Goal: Check status: Check status

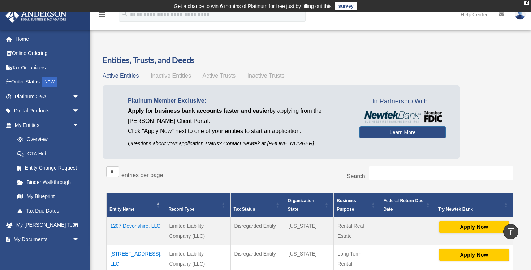
scroll to position [112, 0]
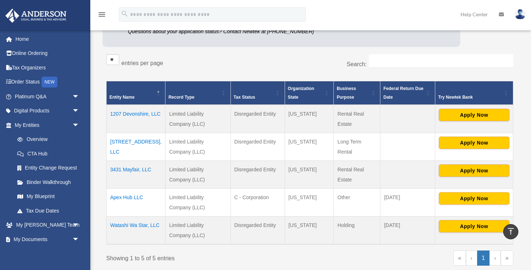
click at [139, 169] on td "3431 Mayfair, LLC" at bounding box center [136, 174] width 59 height 28
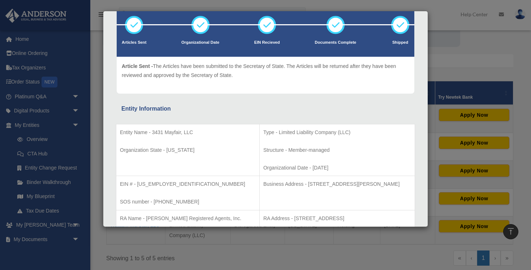
scroll to position [0, 0]
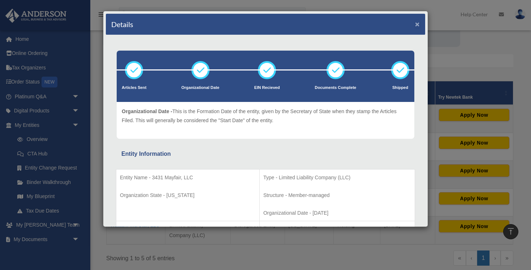
click at [419, 24] on button "×" at bounding box center [417, 24] width 5 height 8
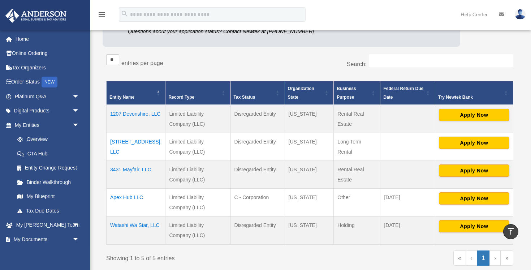
click at [293, 67] on div "** ** ** *** entries per page" at bounding box center [205, 63] width 198 height 18
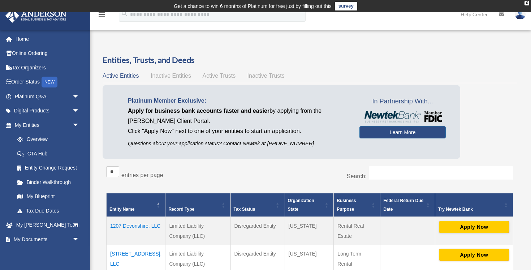
click at [213, 75] on span "Active Trusts" at bounding box center [219, 76] width 33 height 6
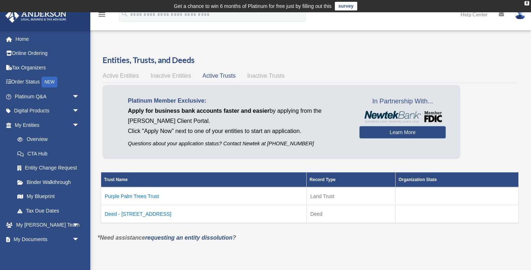
click at [175, 77] on span "Inactive Entities" at bounding box center [171, 76] width 40 height 6
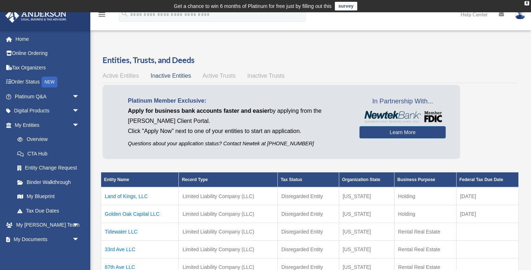
click at [261, 77] on span "Inactive Trusts" at bounding box center [265, 76] width 37 height 6
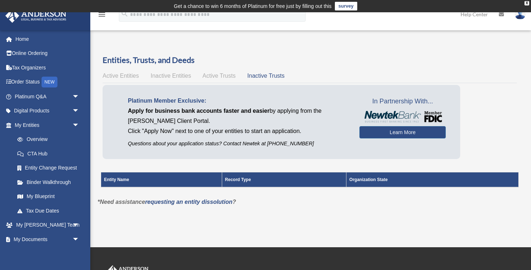
click at [125, 76] on span "Active Entities" at bounding box center [121, 76] width 36 height 6
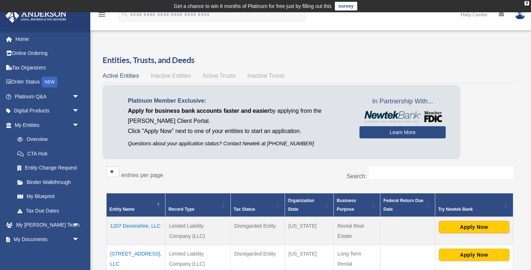
click at [212, 53] on div "Overview date_range Published on Last updated [DATE] [DATE] by [PERSON_NAME] Ad…" at bounding box center [309, 231] width 435 height 371
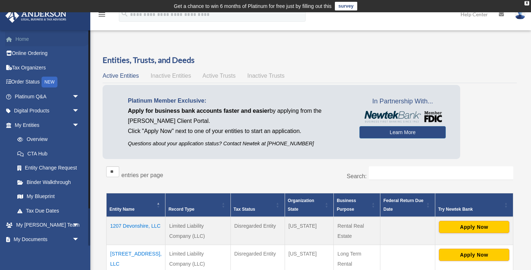
click at [43, 39] on link "Home" at bounding box center [47, 39] width 85 height 14
